Goal: Task Accomplishment & Management: Complete application form

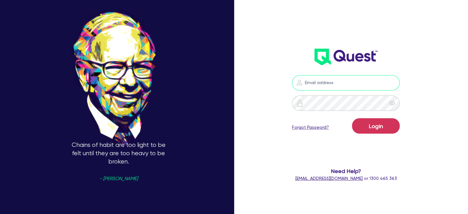
click at [320, 82] on input "email" at bounding box center [346, 82] width 108 height 15
type input "[EMAIL_ADDRESS][PERSON_NAME][DOMAIN_NAME]"
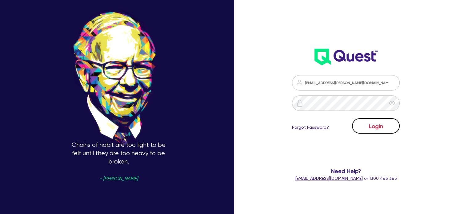
click at [376, 129] on button "Login" at bounding box center [376, 125] width 48 height 15
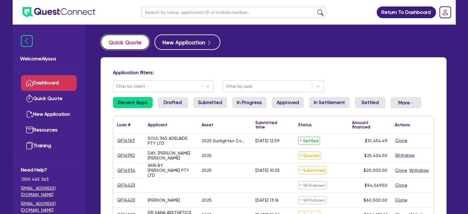
click at [117, 40] on button "Quick Quote" at bounding box center [125, 41] width 49 height 15
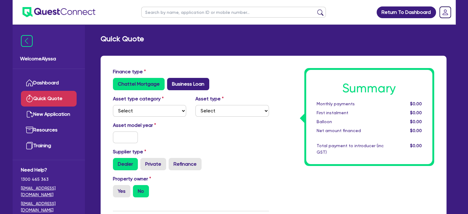
click at [194, 87] on label "Business Loan" at bounding box center [188, 84] width 42 height 12
click at [171, 82] on input "Business Loan" at bounding box center [169, 80] width 4 height 4
radio input "true"
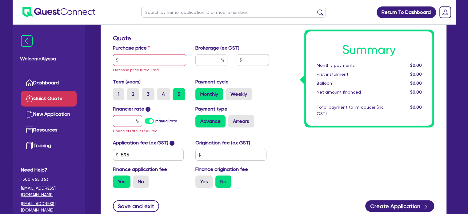
scroll to position [112, 0]
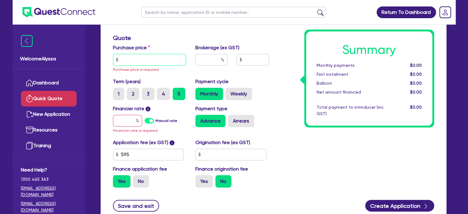
click at [145, 62] on input "text" at bounding box center [150, 60] width 74 height 12
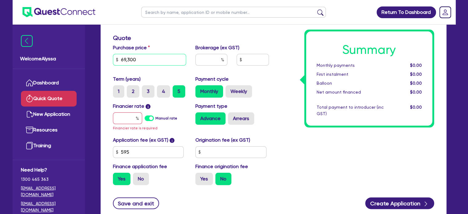
type input "69,300"
click at [207, 58] on input "text" at bounding box center [211, 60] width 32 height 12
type input "4"
click at [122, 118] on input "text" at bounding box center [127, 118] width 29 height 12
type input "1"
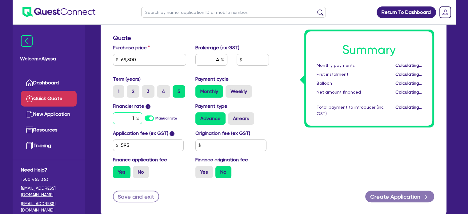
type input "2,798.18"
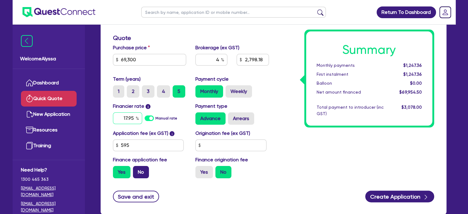
type input "17.95"
type input "2,798.18"
click at [139, 167] on label "No" at bounding box center [141, 172] width 16 height 12
click at [137, 167] on input "No" at bounding box center [135, 168] width 4 height 4
radio input "true"
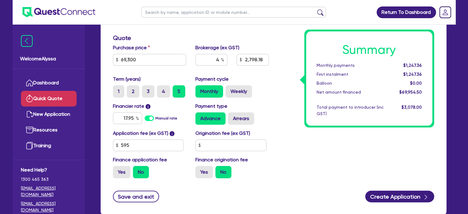
type input "2,772"
click at [300, 154] on div "Summary Monthly payments $1,808.18 First instalment i $2,462.68 Balloon $0.00 N…" at bounding box center [356, 69] width 165 height 227
click at [223, 60] on div "4" at bounding box center [211, 60] width 32 height 12
type input "4.5"
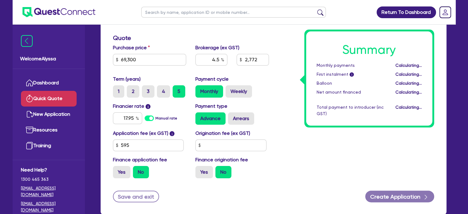
type input "3,118.5"
click at [327, 106] on div "Total payment to introducer (inc GST)" at bounding box center [350, 110] width 76 height 13
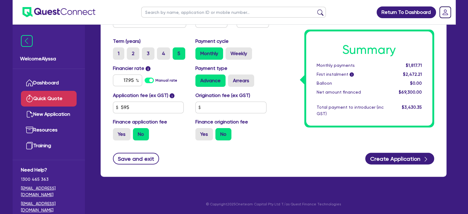
scroll to position [149, 0]
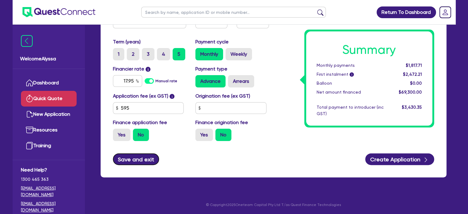
click at [124, 160] on button "Save and exit" at bounding box center [136, 159] width 46 height 12
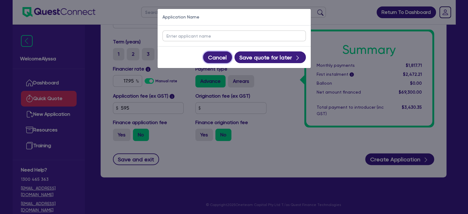
click at [223, 57] on button "Cancel" at bounding box center [217, 57] width 29 height 12
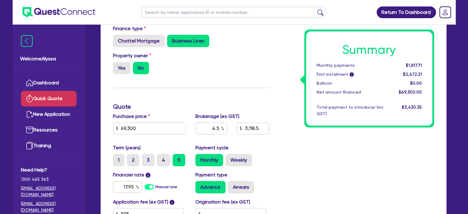
scroll to position [42, 0]
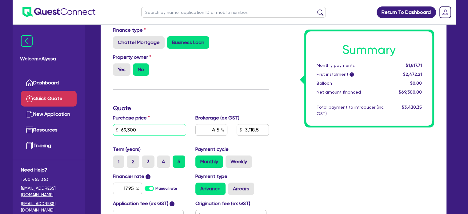
click at [135, 132] on input "69,300" at bounding box center [150, 130] width 74 height 12
type input "54,300"
click at [165, 71] on div "Yes No" at bounding box center [150, 69] width 74 height 12
type input "2,443.5"
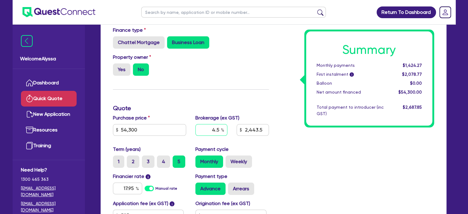
click at [218, 130] on input "4.5" at bounding box center [211, 130] width 32 height 12
type input "5"
click at [262, 148] on div "Payment cycle Monthly Weekly" at bounding box center [232, 157] width 83 height 22
type input "2,715"
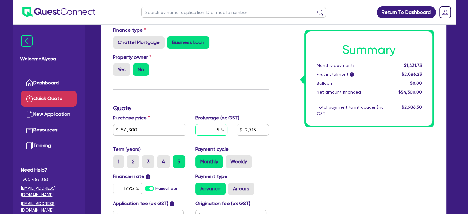
click at [215, 135] on input "5" at bounding box center [211, 130] width 32 height 12
type input "4"
type input "2,172"
click at [253, 102] on div "Finance type Chattel Mortgage Business Loan Asset type category Select Cars and…" at bounding box center [190, 139] width 165 height 227
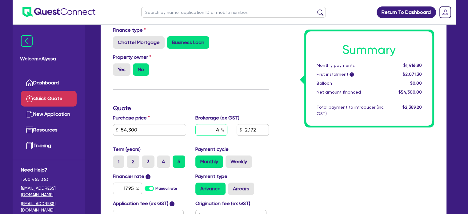
click at [217, 131] on input "4" at bounding box center [211, 130] width 32 height 12
type input "5"
click at [310, 165] on div "Summary Monthly payments $1,416.80 First instalment i $2,071.30 Balloon $0.00 N…" at bounding box center [356, 139] width 165 height 227
type input "2,715"
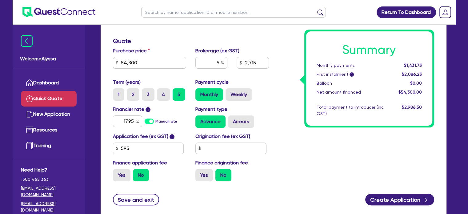
scroll to position [108, 0]
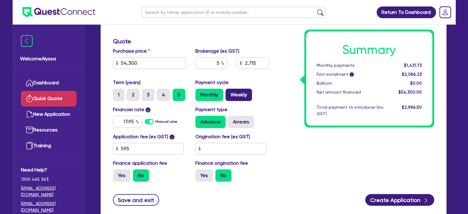
click at [243, 95] on label "Weekly" at bounding box center [239, 95] width 26 height 12
click at [230, 93] on input "Weekly" at bounding box center [228, 91] width 4 height 4
radio input "true"
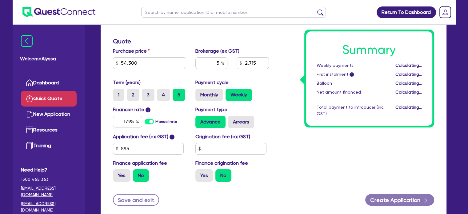
type input "2,715"
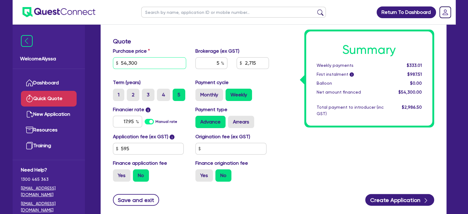
click at [141, 62] on input "54,300" at bounding box center [150, 63] width 74 height 12
type input "46,000"
click at [127, 122] on input "17.95" at bounding box center [127, 122] width 29 height 12
type input "2,300"
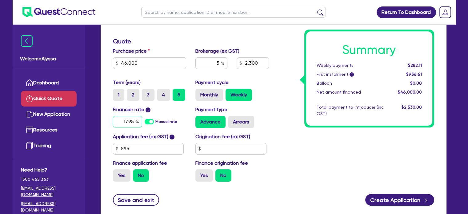
click at [127, 122] on input "17.95" at bounding box center [127, 122] width 29 height 12
type input "10.5"
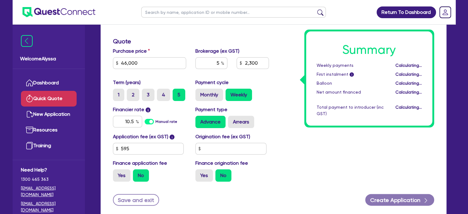
click at [323, 142] on div "Summary Weekly payments Calculating... First instalment i Calculating... Balloo…" at bounding box center [356, 73] width 165 height 227
type input "2,300"
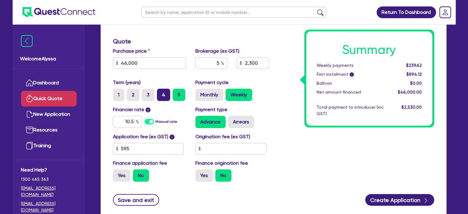
click at [164, 92] on label "4" at bounding box center [163, 95] width 13 height 12
click at [161, 92] on input "4" at bounding box center [159, 91] width 4 height 4
radio input "true"
type input "2,300"
click at [307, 178] on div "Summary Weekly payments $285.39 First instalment i $939.89 Balloon $0.00 Net am…" at bounding box center [356, 73] width 165 height 227
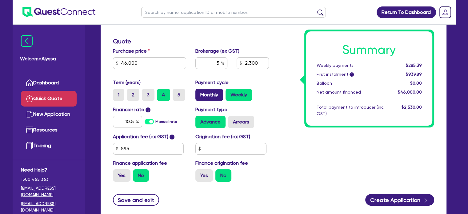
click at [207, 96] on label "Monthly" at bounding box center [209, 95] width 28 height 12
click at [199, 93] on input "Monthly" at bounding box center [197, 91] width 4 height 4
radio input "true"
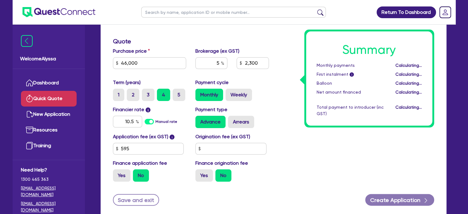
type input "2,300"
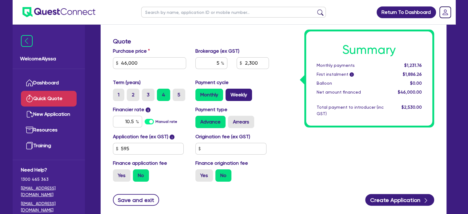
click at [236, 96] on label "Weekly" at bounding box center [239, 95] width 26 height 12
click at [230, 93] on input "Weekly" at bounding box center [228, 91] width 4 height 4
radio input "true"
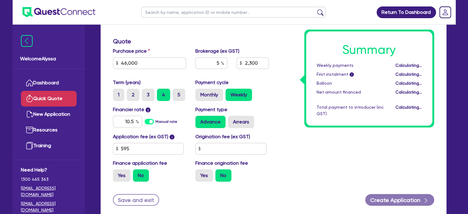
type input "2,300"
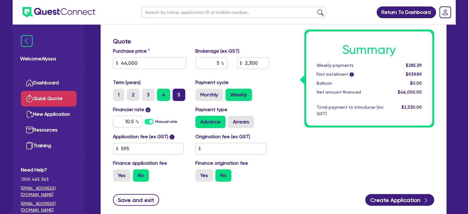
click at [174, 94] on label "5" at bounding box center [179, 95] width 13 height 12
click at [174, 93] on input "5" at bounding box center [175, 91] width 4 height 4
radio input "true"
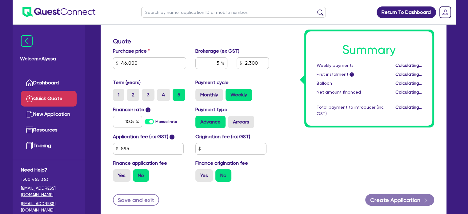
type input "2,300"
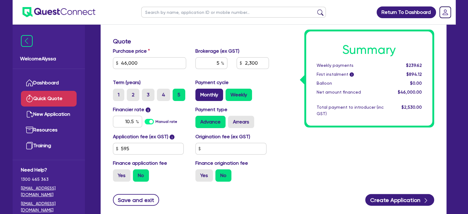
click at [197, 96] on label "Monthly" at bounding box center [209, 95] width 28 height 12
click at [197, 93] on input "Monthly" at bounding box center [197, 91] width 4 height 4
radio input "true"
type input "2,300"
click at [236, 96] on div "Monthly Weekly" at bounding box center [232, 95] width 74 height 12
